Goal: Transaction & Acquisition: Purchase product/service

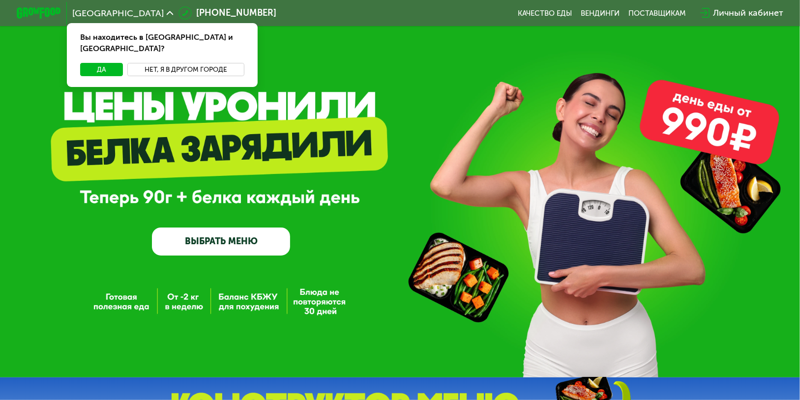
click at [169, 63] on button "Нет, я в другом городе" at bounding box center [185, 69] width 117 height 13
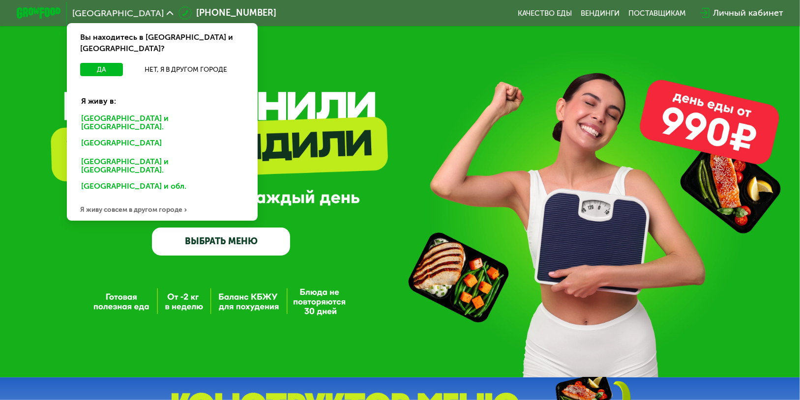
click at [131, 136] on div "[GEOGRAPHIC_DATA] и [GEOGRAPHIC_DATA]." at bounding box center [160, 145] width 174 height 18
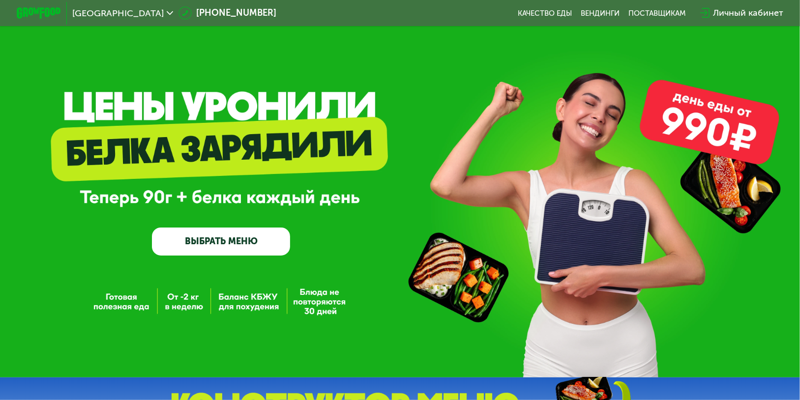
click at [189, 246] on link "ВЫБРАТЬ МЕНЮ" at bounding box center [221, 242] width 138 height 28
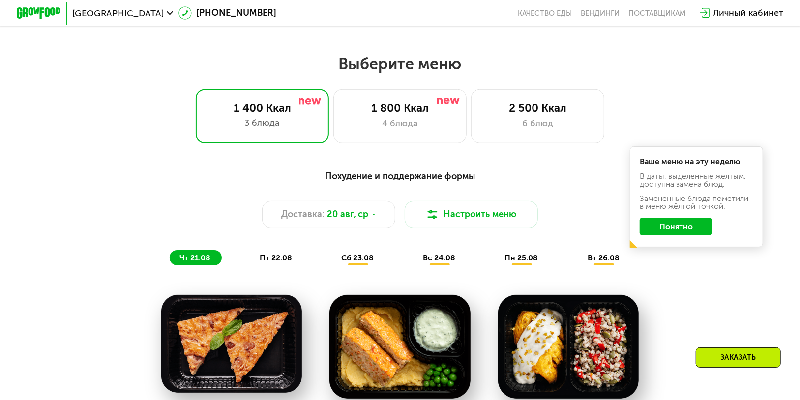
scroll to position [418, 0]
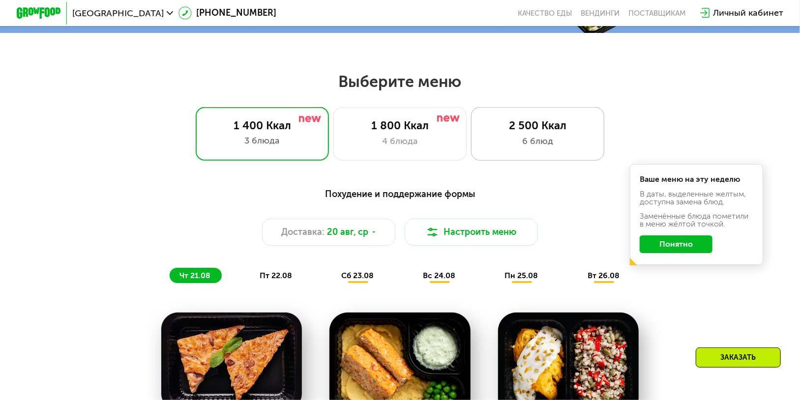
click at [549, 137] on div "2 500 Ккал 6 блюд" at bounding box center [537, 133] width 133 height 53
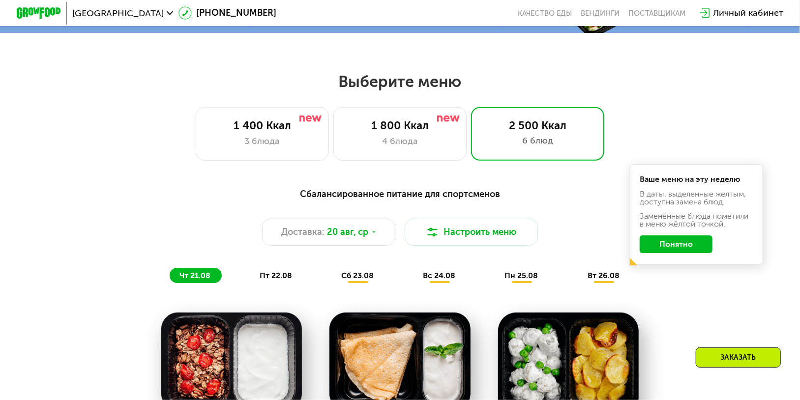
click at [678, 250] on button "Понятно" at bounding box center [675, 244] width 72 height 18
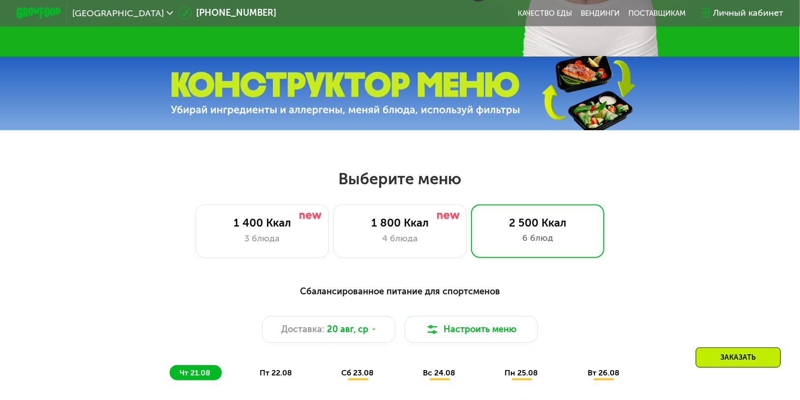
scroll to position [320, 0]
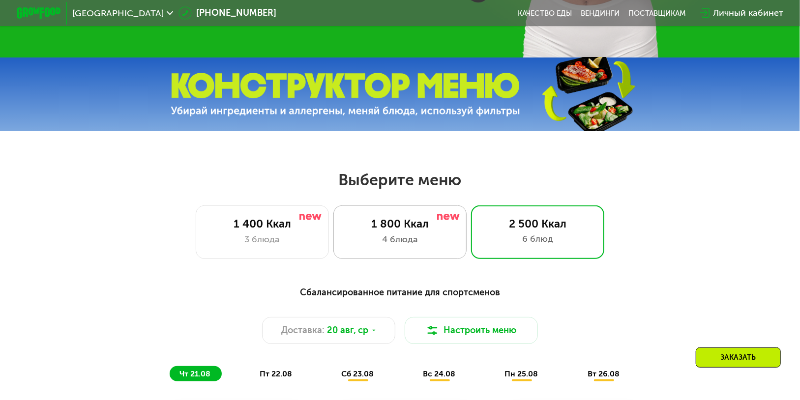
click at [373, 223] on div "1 800 Ккал" at bounding box center [400, 223] width 110 height 13
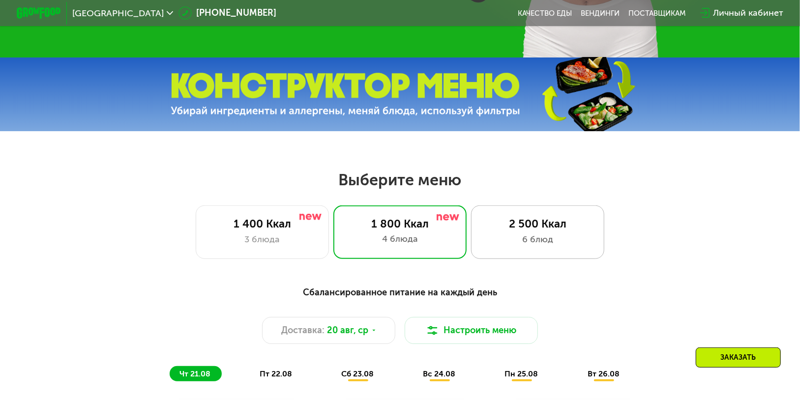
click at [491, 230] on div "2 500 Ккал" at bounding box center [538, 223] width 110 height 13
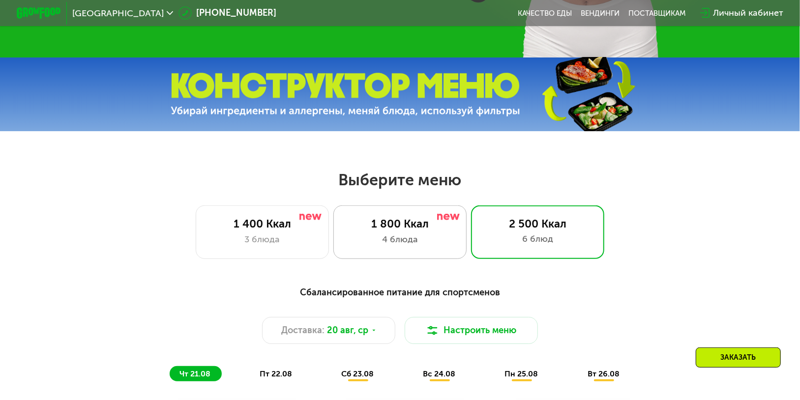
click at [434, 237] on div "4 блюда" at bounding box center [400, 239] width 110 height 13
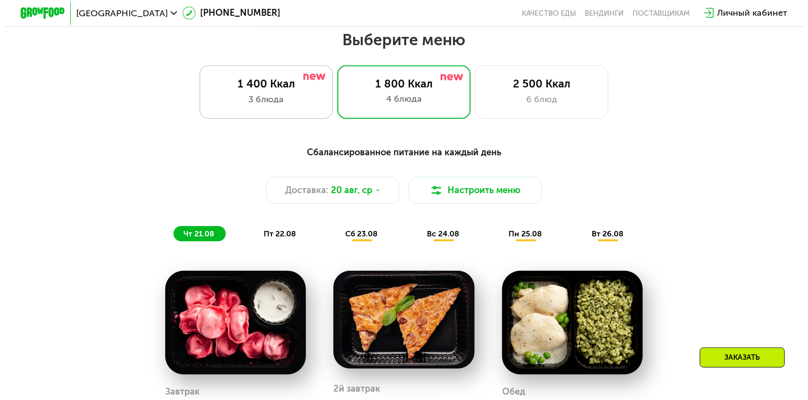
scroll to position [517, 0]
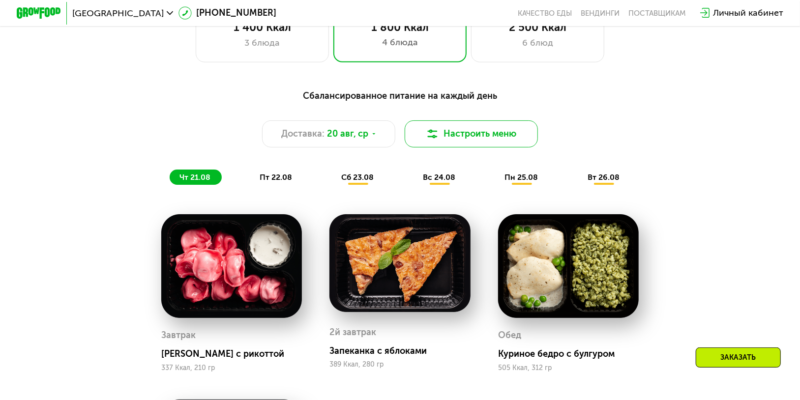
click at [464, 140] on button "Настроить меню" at bounding box center [471, 133] width 133 height 27
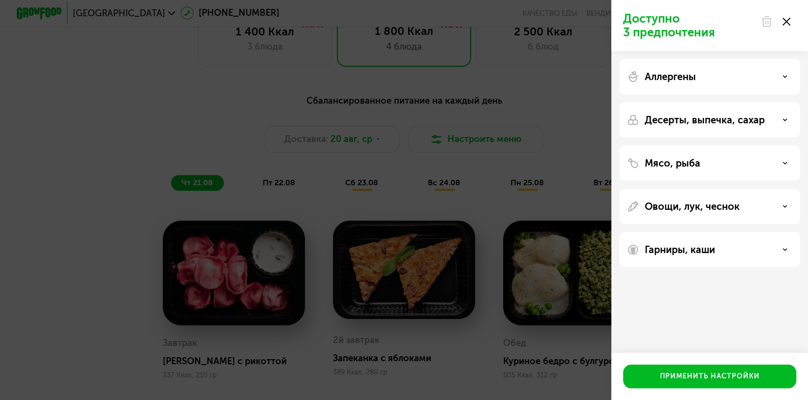
click at [695, 102] on div "Аллергены" at bounding box center [709, 119] width 181 height 35
click at [785, 75] on icon at bounding box center [784, 76] width 5 height 5
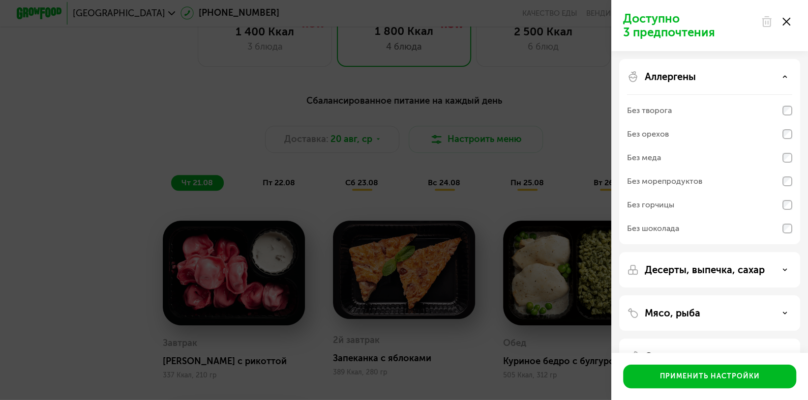
scroll to position [0, 0]
click at [783, 77] on use at bounding box center [784, 76] width 3 height 1
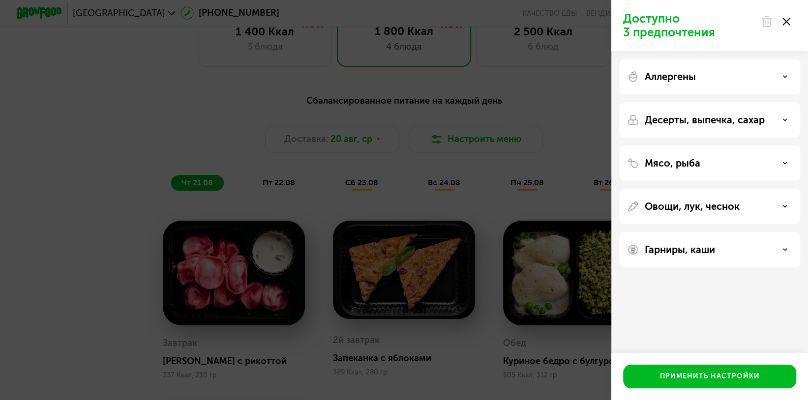
click at [781, 145] on div "Десерты, выпечка, сахар" at bounding box center [709, 162] width 181 height 35
click at [781, 121] on div "Десерты, выпечка, сахар" at bounding box center [709, 120] width 165 height 12
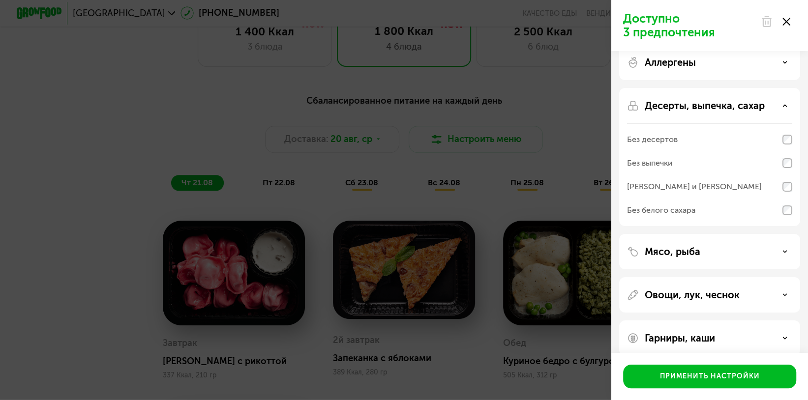
scroll to position [27, 0]
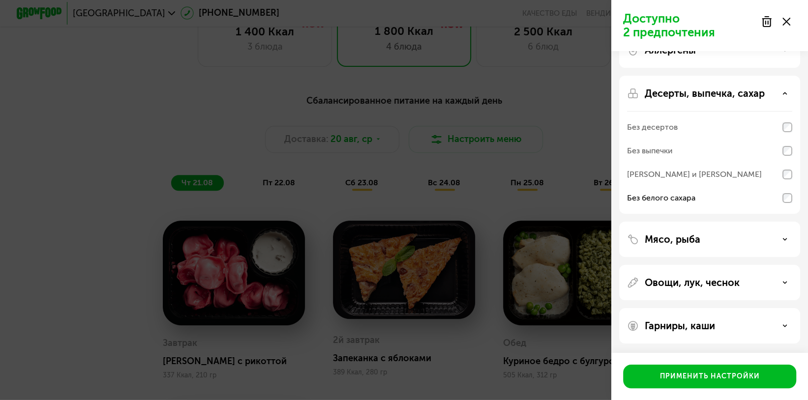
click at [709, 234] on div "Мясо, рыба" at bounding box center [709, 239] width 165 height 12
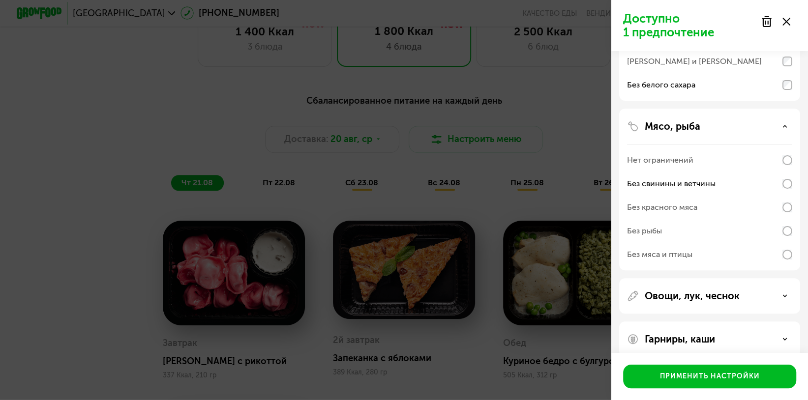
scroll to position [153, 0]
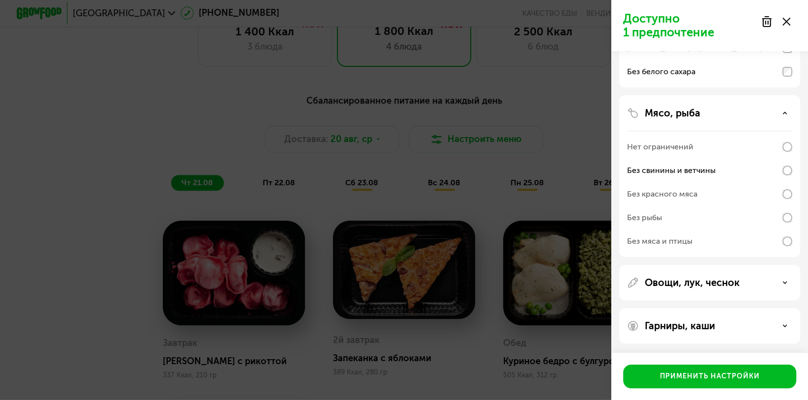
click at [713, 308] on div "Овощи, лук, чеснок" at bounding box center [709, 325] width 181 height 35
click at [749, 283] on div "Овощи, лук, чеснок" at bounding box center [709, 283] width 165 height 12
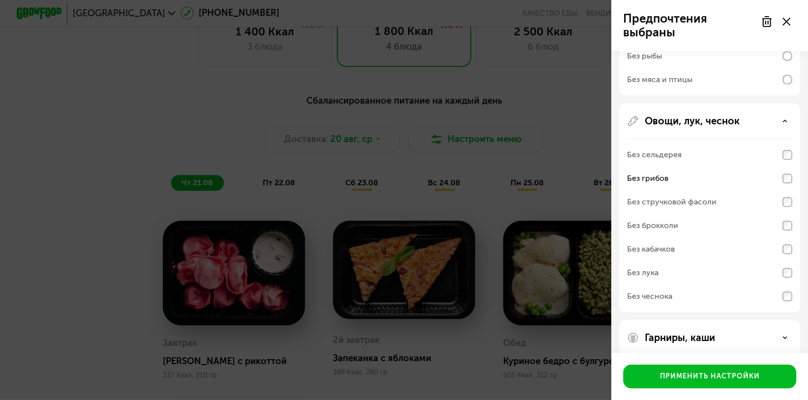
scroll to position [326, 0]
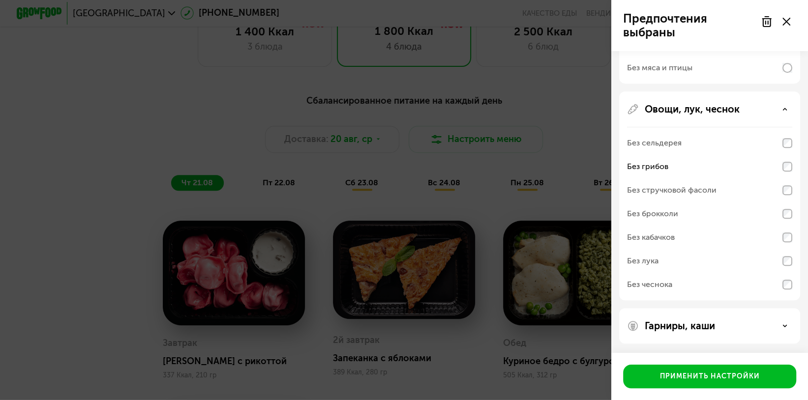
click at [693, 327] on p "Гарниры, каши" at bounding box center [679, 326] width 70 height 12
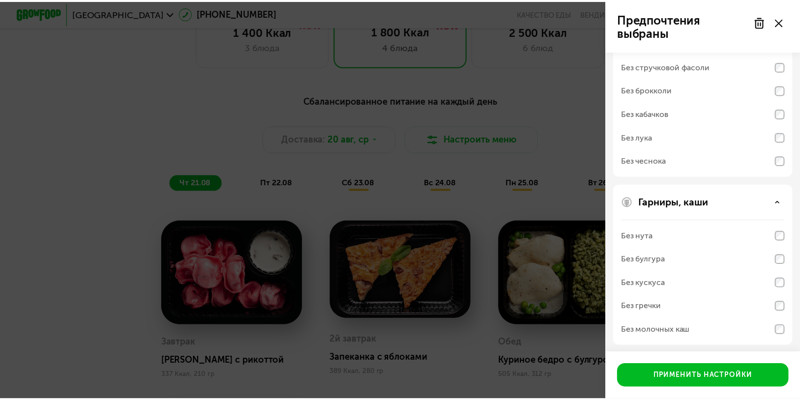
scroll to position [453, 0]
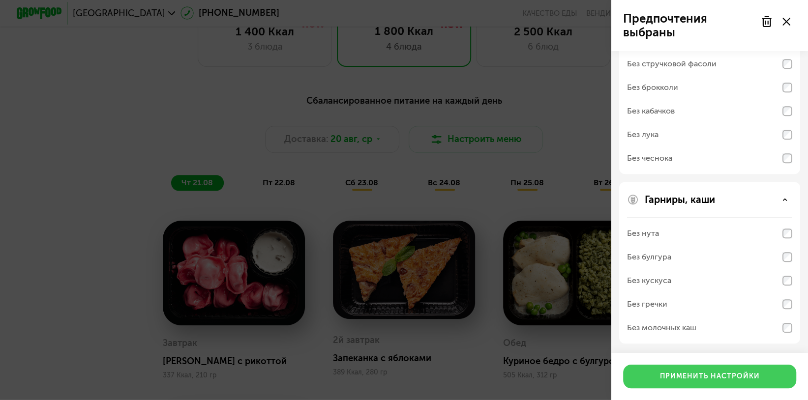
click at [670, 374] on div "Применить настройки" at bounding box center [710, 377] width 100 height 10
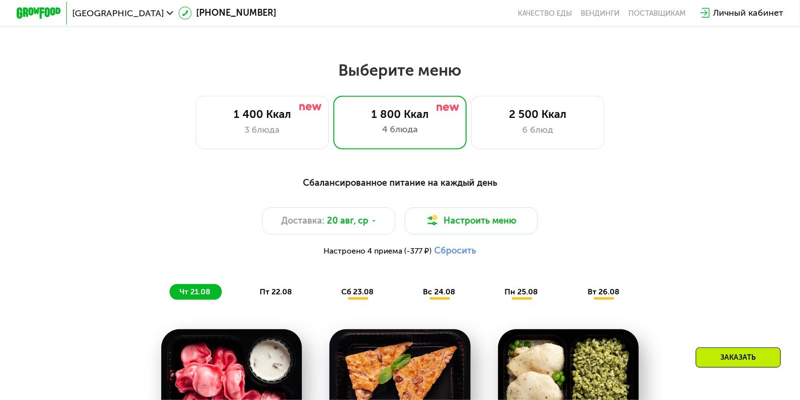
scroll to position [418, 0]
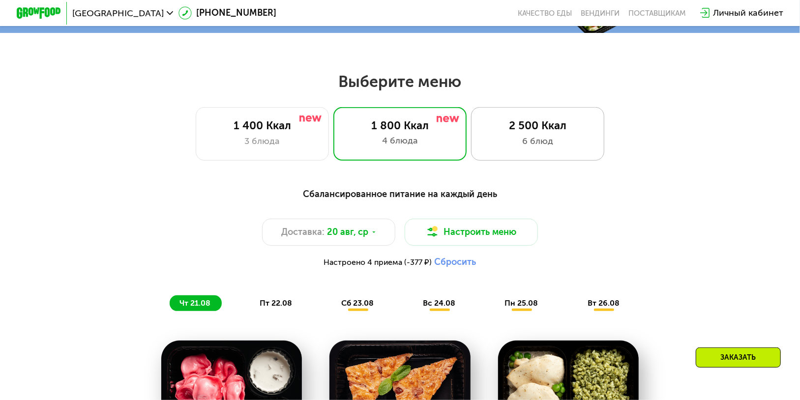
click at [558, 136] on div "2 500 Ккал 6 блюд" at bounding box center [537, 133] width 133 height 53
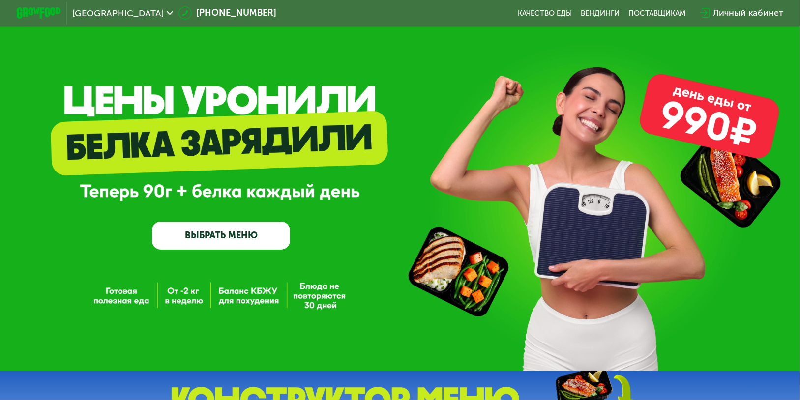
scroll to position [0, 0]
